Goal: Information Seeking & Learning: Check status

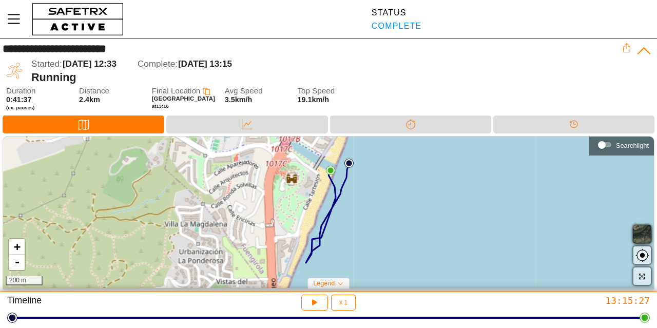
click at [642, 235] on span "button" at bounding box center [642, 234] width 12 height 12
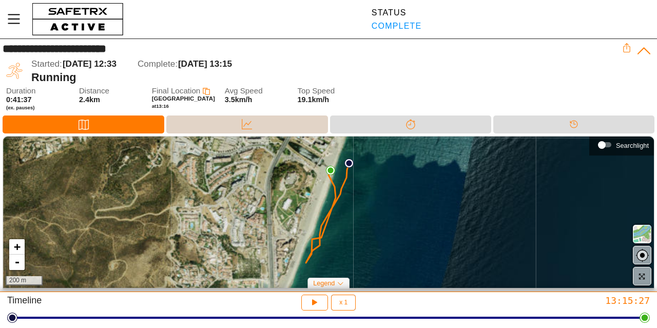
click at [270, 128] on div "Data" at bounding box center [246, 124] width 161 height 18
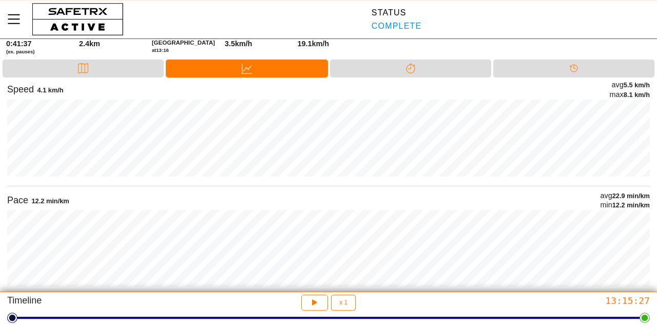
scroll to position [60, 0]
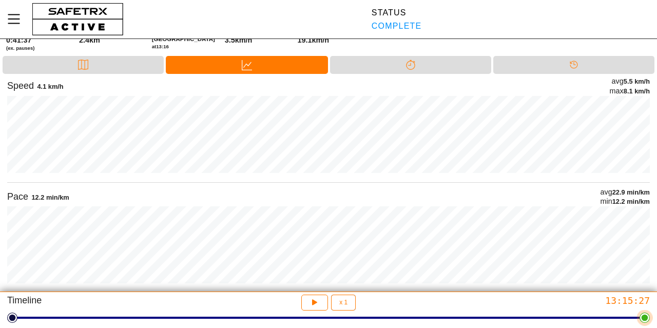
click at [307, 313] on div at bounding box center [328, 317] width 632 height 14
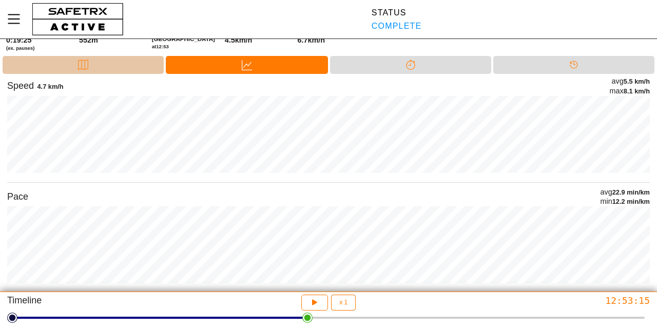
click at [74, 66] on div "Map" at bounding box center [83, 64] width 21 height 15
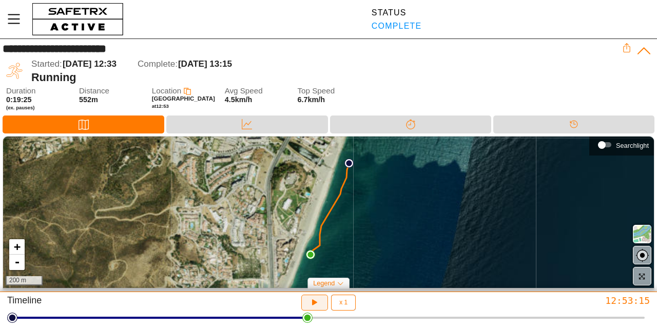
click at [311, 305] on icon "button" at bounding box center [314, 302] width 11 height 11
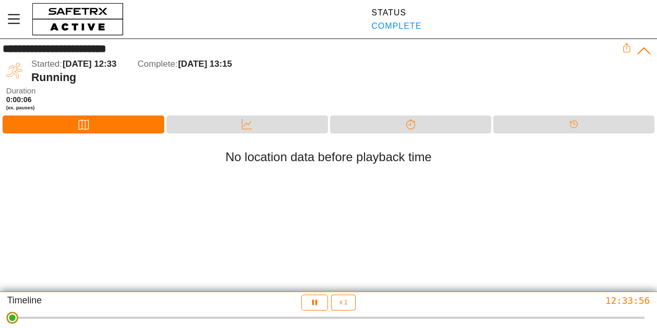
drag, startPoint x: 332, startPoint y: 324, endPoint x: 3, endPoint y: 318, distance: 329.4
click at [3, 318] on html "**********" at bounding box center [328, 164] width 657 height 328
click at [311, 309] on button "button" at bounding box center [314, 302] width 27 height 16
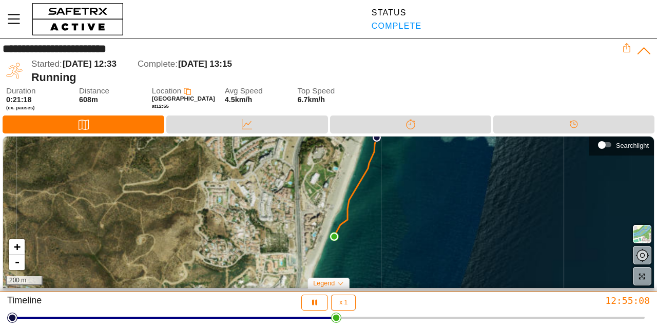
drag, startPoint x: 392, startPoint y: 227, endPoint x: 417, endPoint y: 201, distance: 35.9
click at [417, 201] on div "+ - 200 m" at bounding box center [328, 211] width 651 height 151
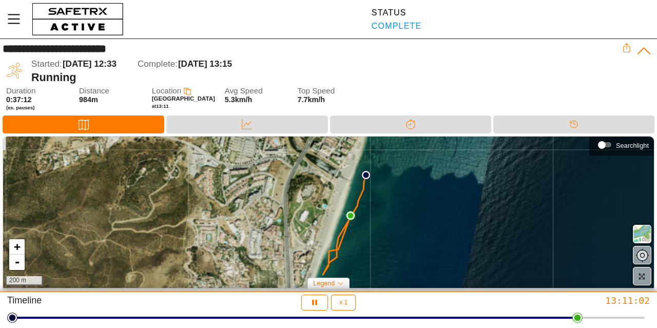
drag, startPoint x: 412, startPoint y: 175, endPoint x: 402, endPoint y: 215, distance: 40.8
click at [403, 214] on div "+ - 200 m" at bounding box center [328, 211] width 651 height 151
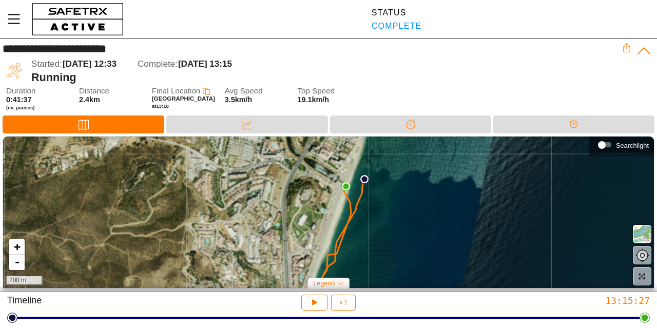
click at [347, 192] on div "+ - 200 m" at bounding box center [328, 211] width 651 height 151
click at [642, 323] on html "**********" at bounding box center [328, 164] width 657 height 328
click at [323, 304] on button "button" at bounding box center [314, 302] width 27 height 16
